Goal: Information Seeking & Learning: Stay updated

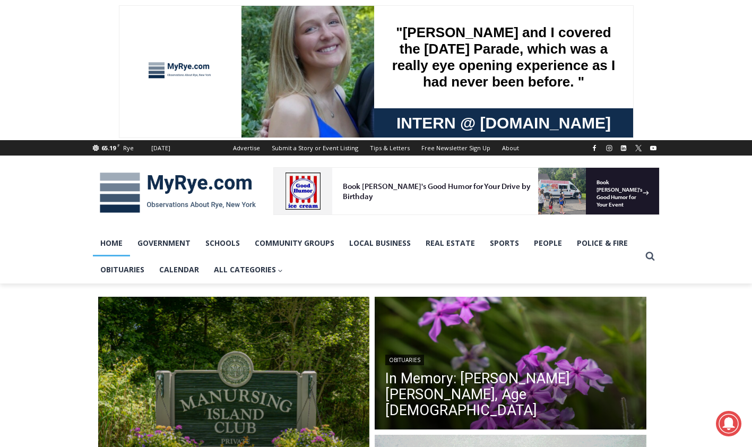
scroll to position [158, 0]
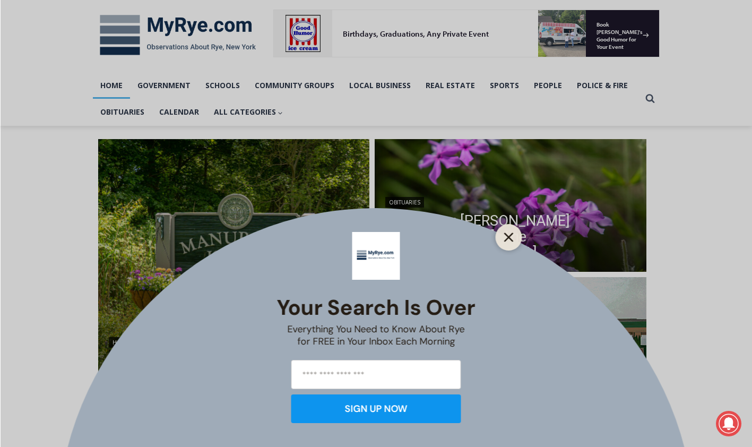
click at [509, 239] on icon "Close" at bounding box center [509, 238] width 10 height 10
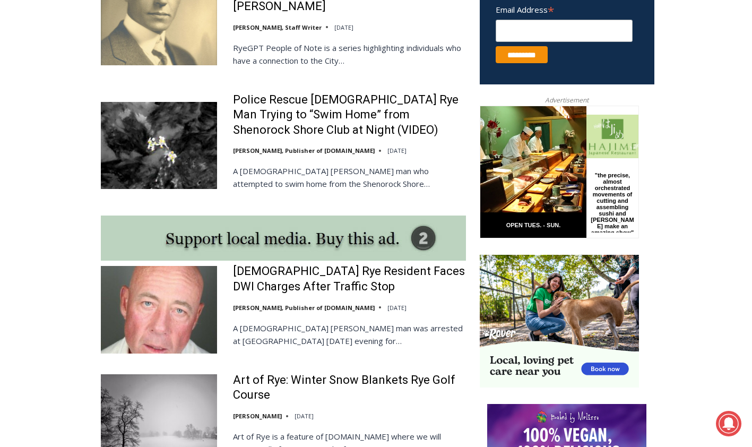
scroll to position [0, 0]
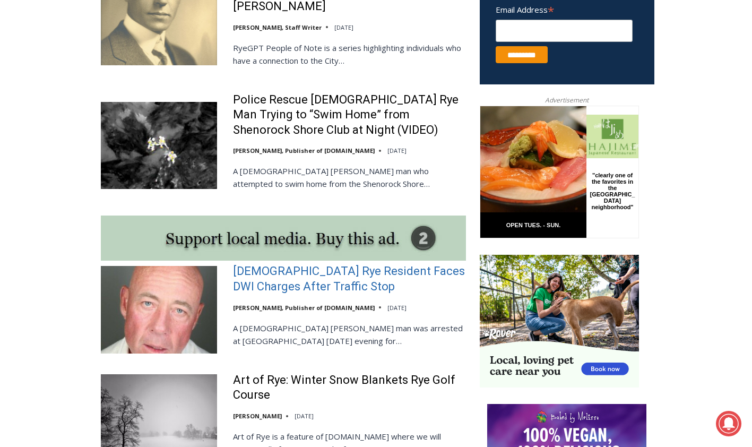
click at [298, 264] on link "[DEMOGRAPHIC_DATA] Rye Resident Faces DWI Charges After Traffic Stop" at bounding box center [349, 279] width 233 height 30
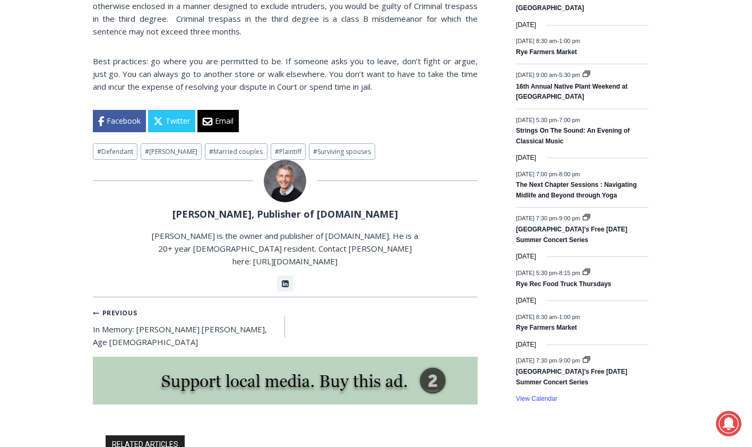
scroll to position [1660, 0]
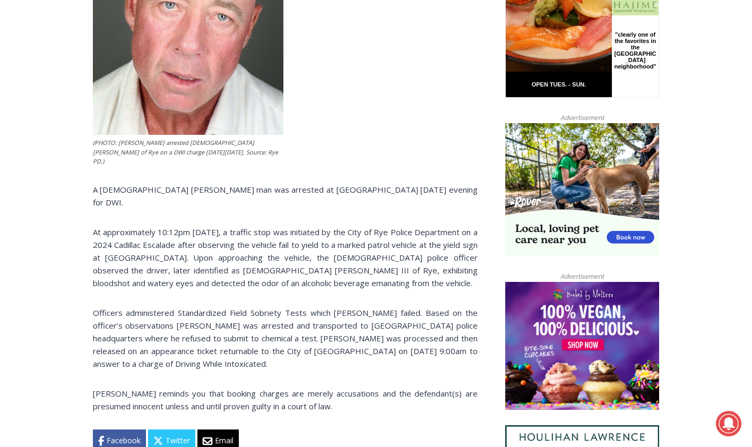
scroll to position [419, 0]
